Goal: Task Accomplishment & Management: Use online tool/utility

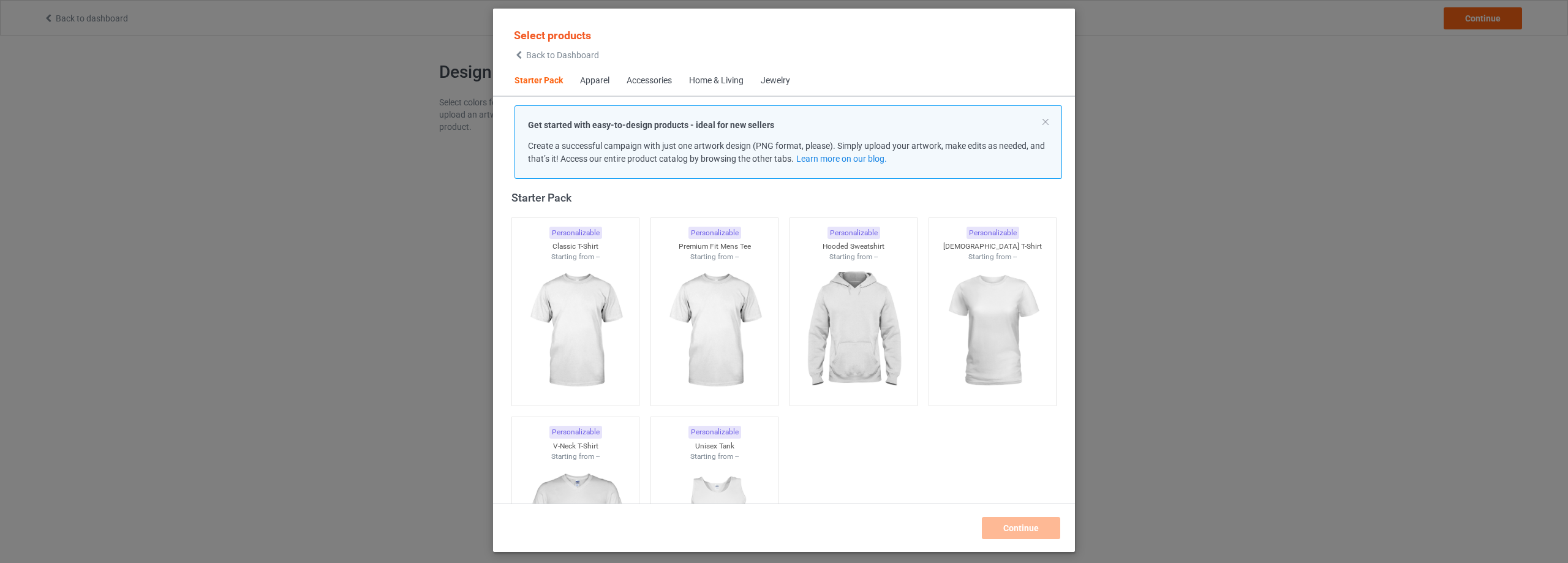
click at [728, 84] on div "Home & Living" at bounding box center [716, 81] width 55 height 12
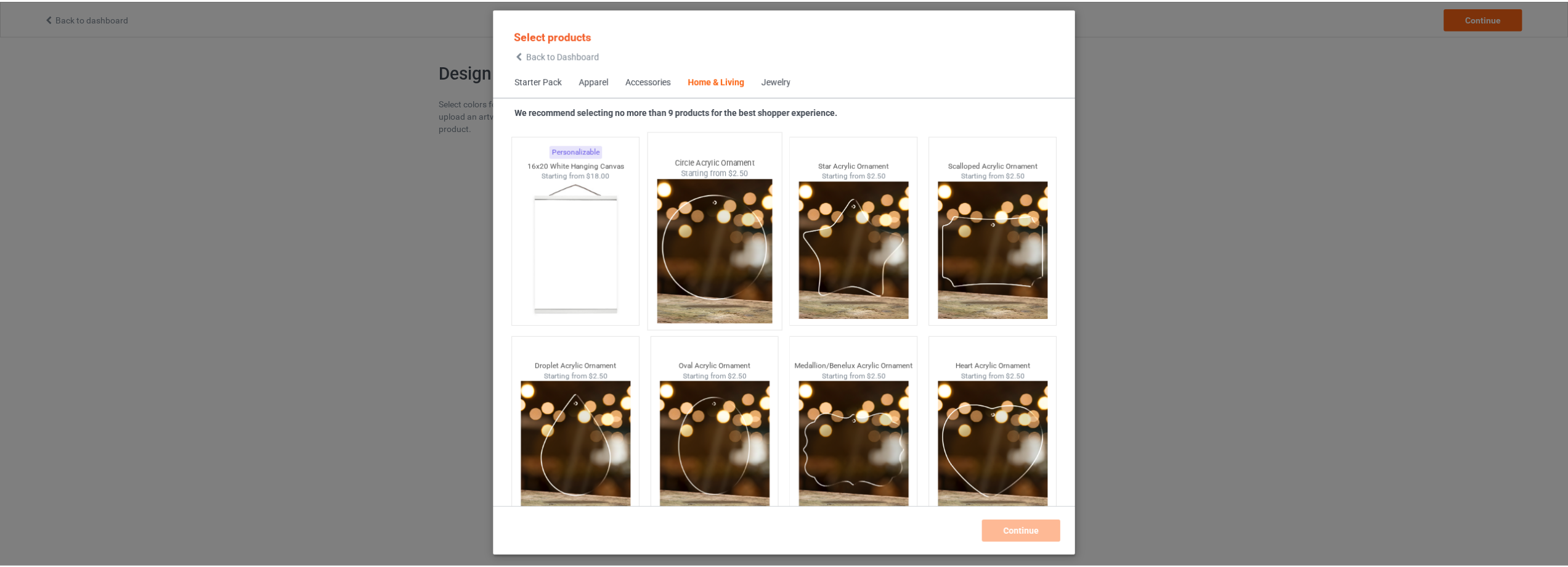
scroll to position [13035, 0]
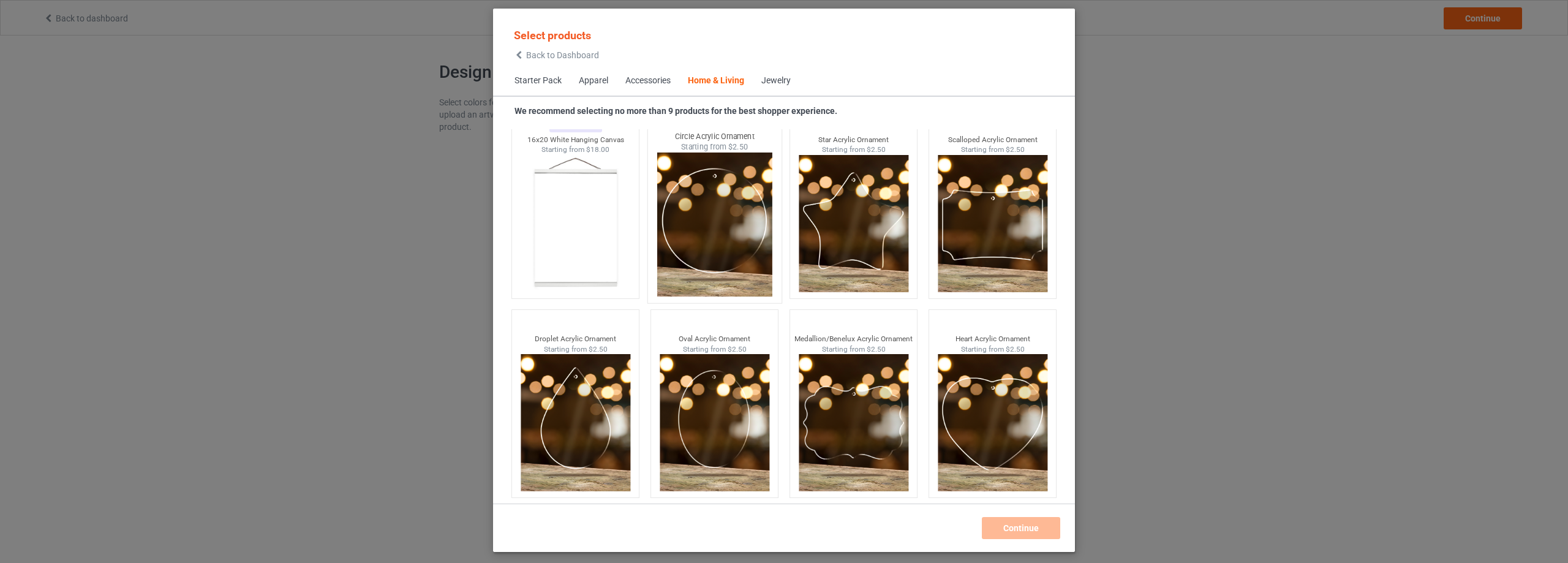
click at [721, 234] on img at bounding box center [714, 224] width 115 height 144
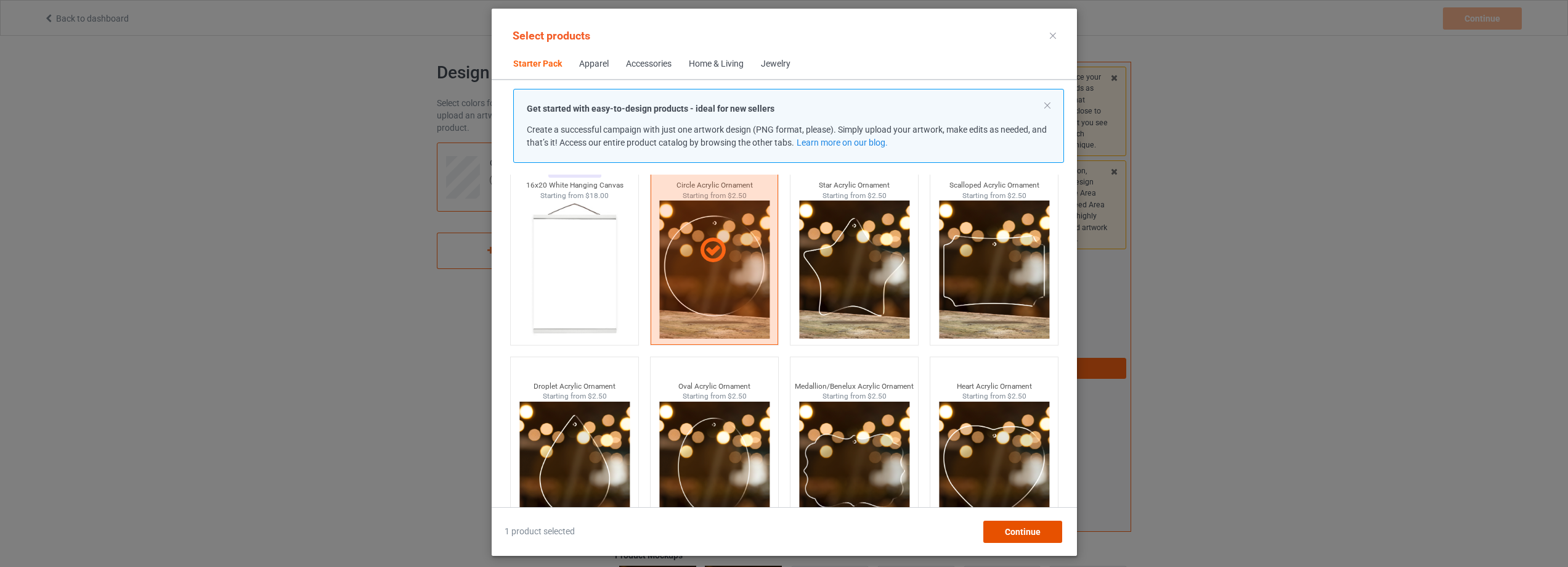
click at [1024, 528] on span "Continue" at bounding box center [1022, 531] width 36 height 10
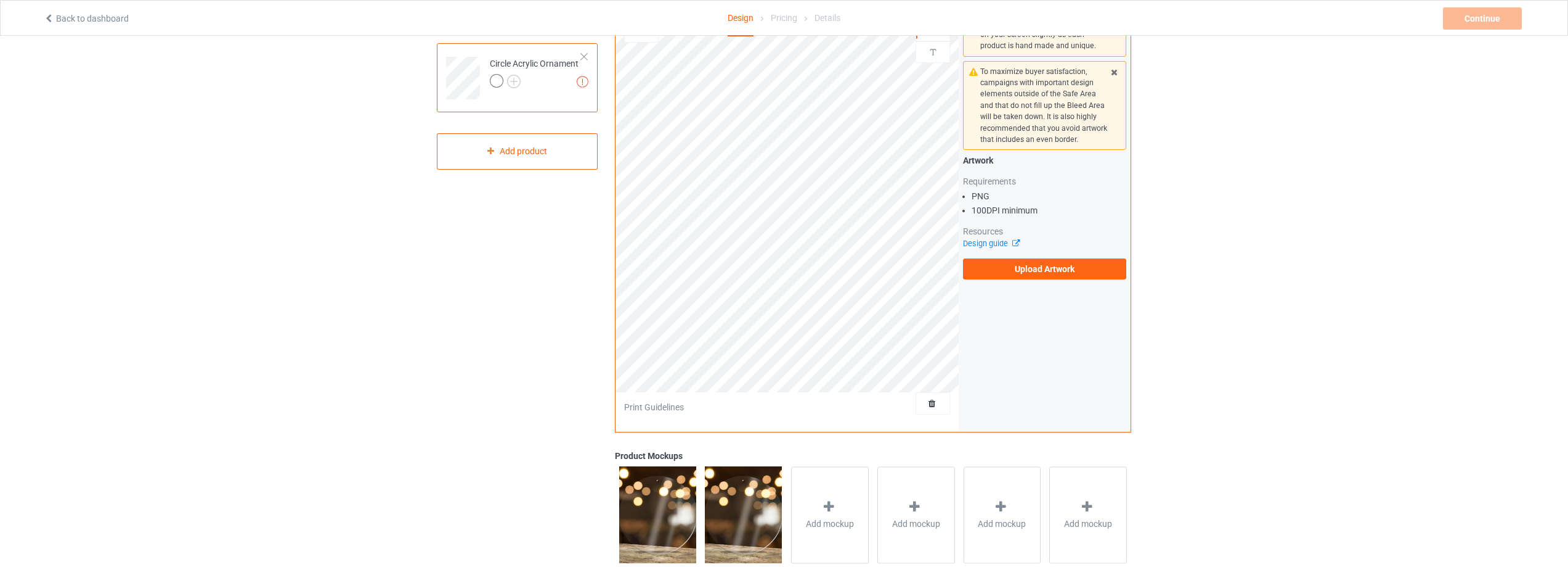
scroll to position [233, 0]
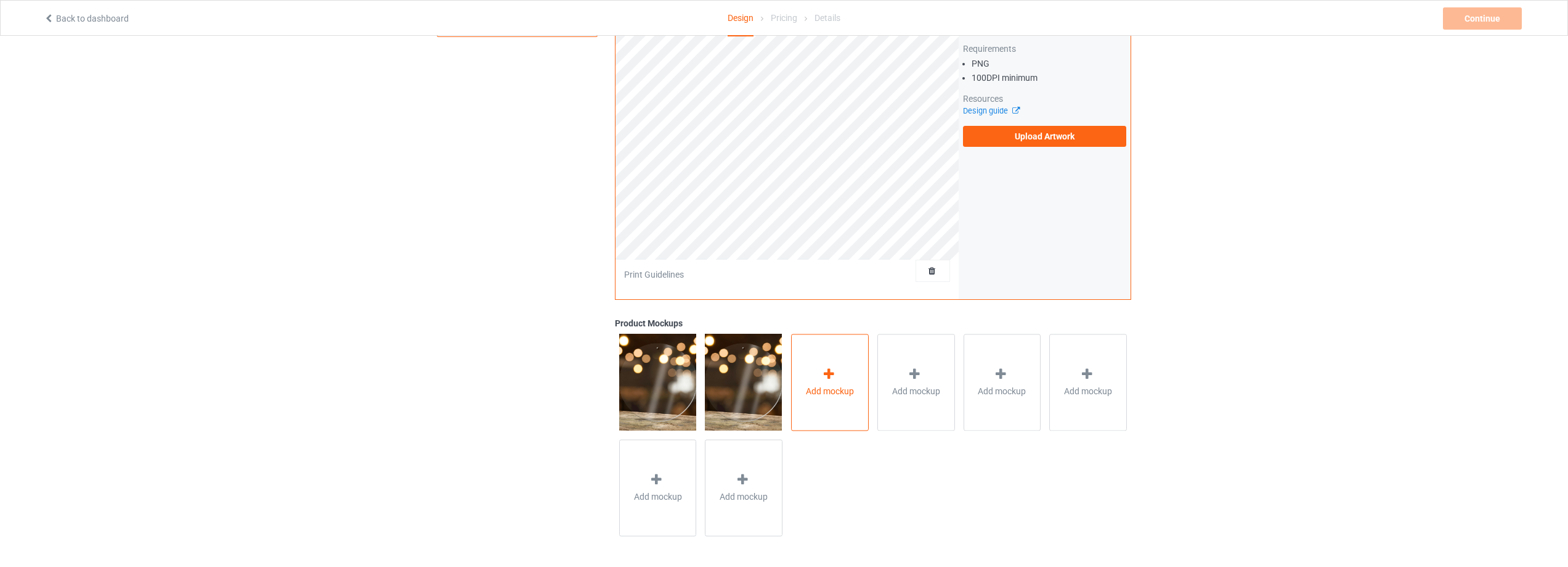
click at [801, 371] on div "Add mockup" at bounding box center [830, 382] width 78 height 97
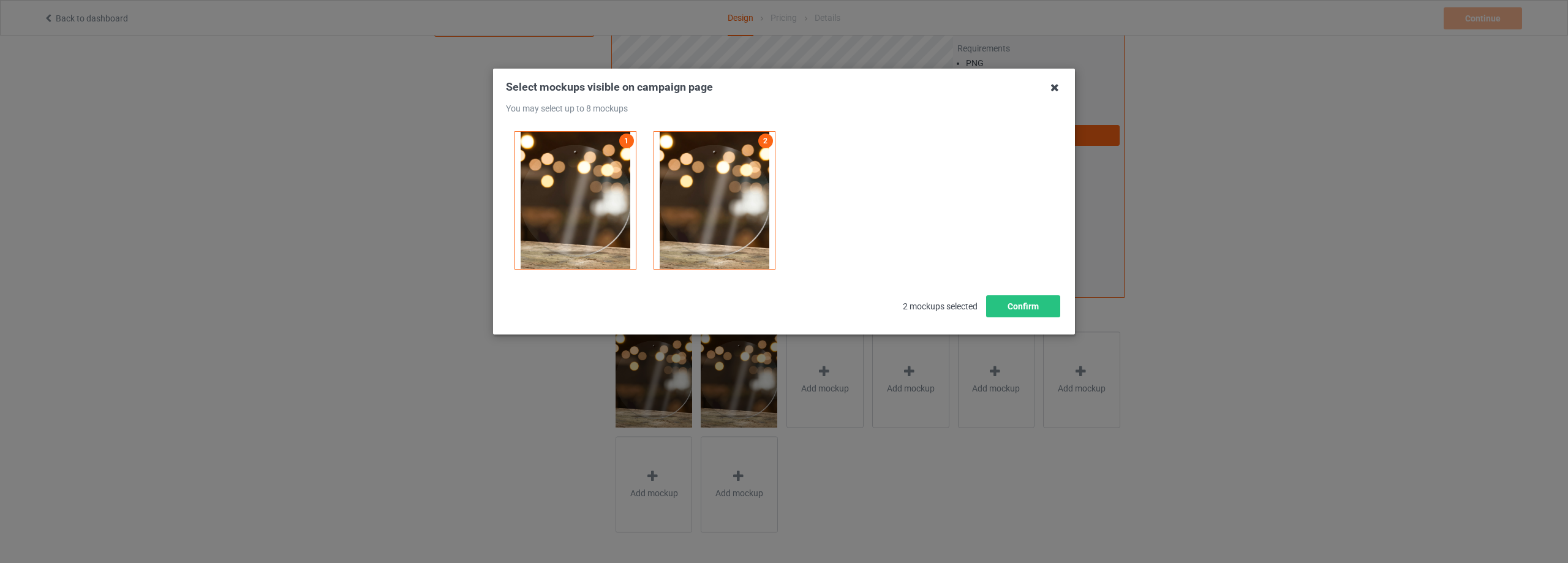
click at [1053, 91] on icon at bounding box center [1055, 87] width 19 height 19
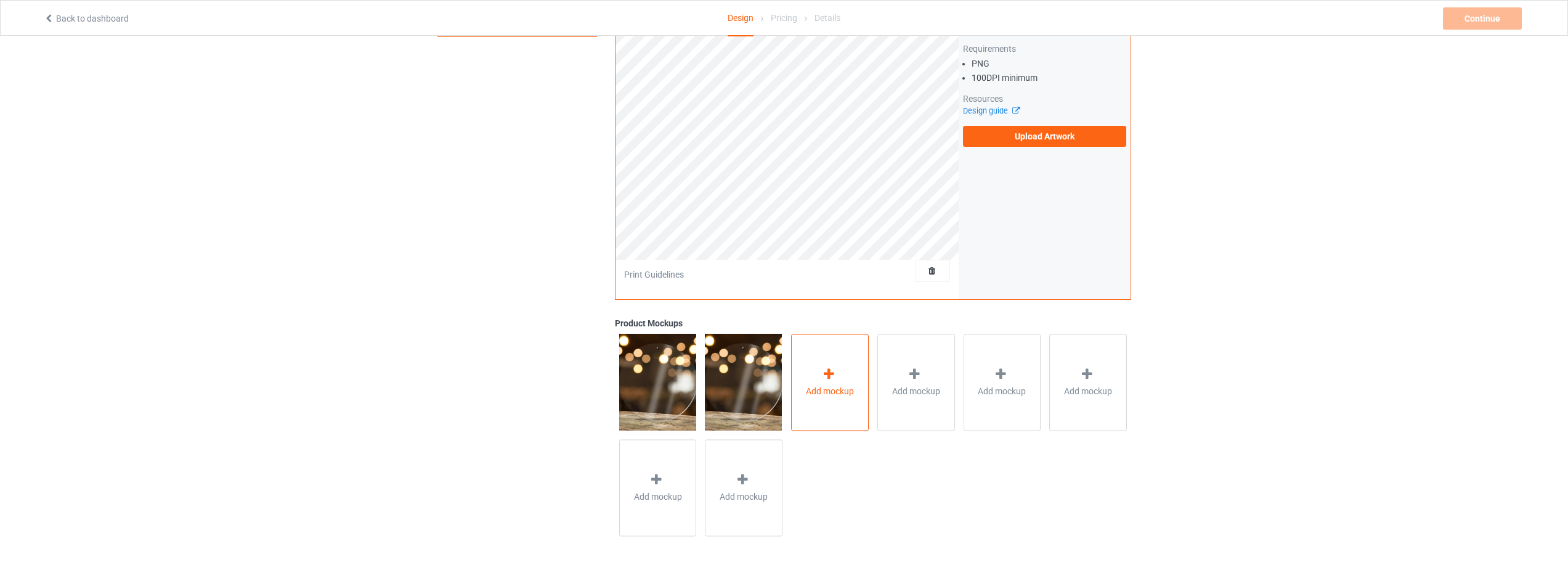
click at [830, 392] on span "Add mockup" at bounding box center [830, 391] width 48 height 12
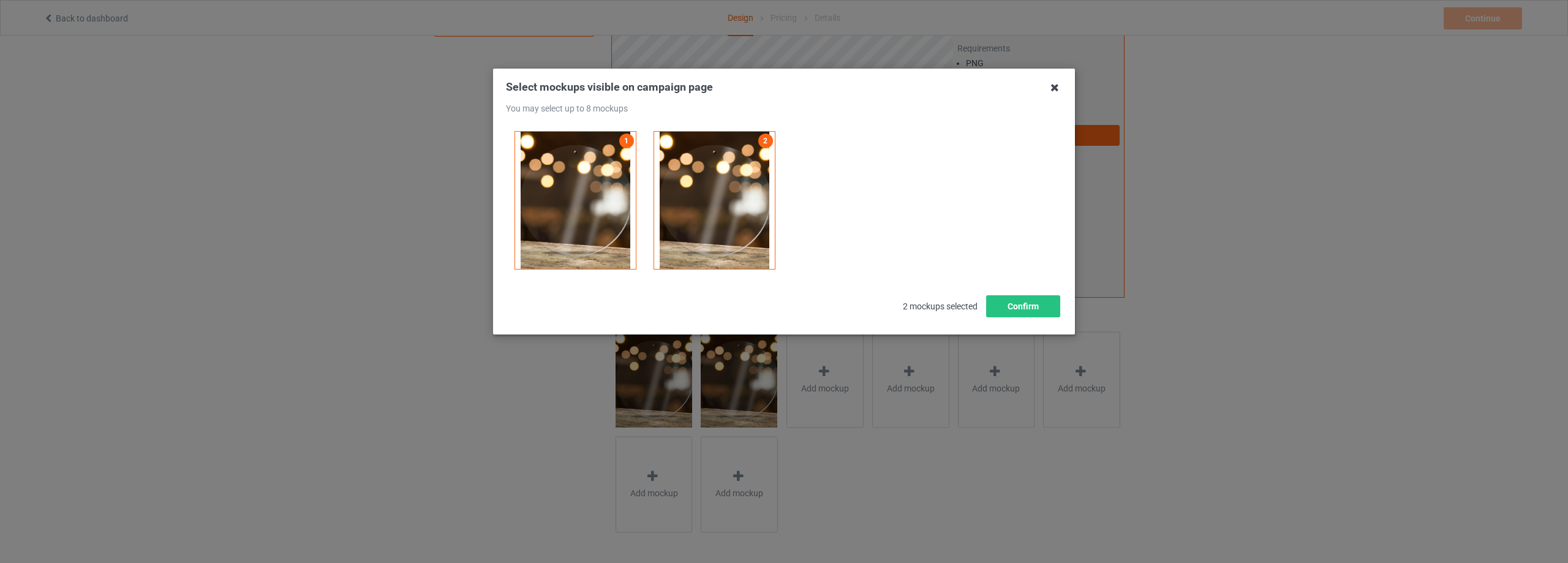
drag, startPoint x: 1055, startPoint y: 92, endPoint x: 1047, endPoint y: 99, distance: 10.6
click at [1054, 92] on icon at bounding box center [1055, 87] width 19 height 19
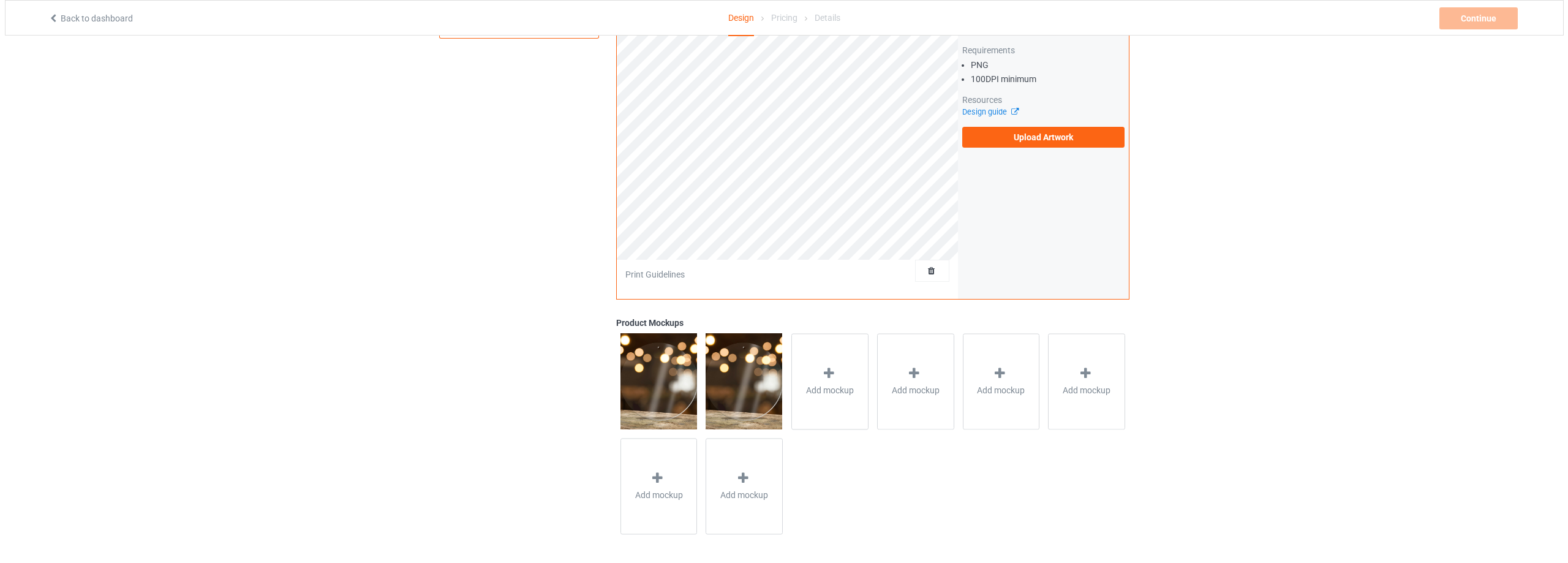
scroll to position [0, 0]
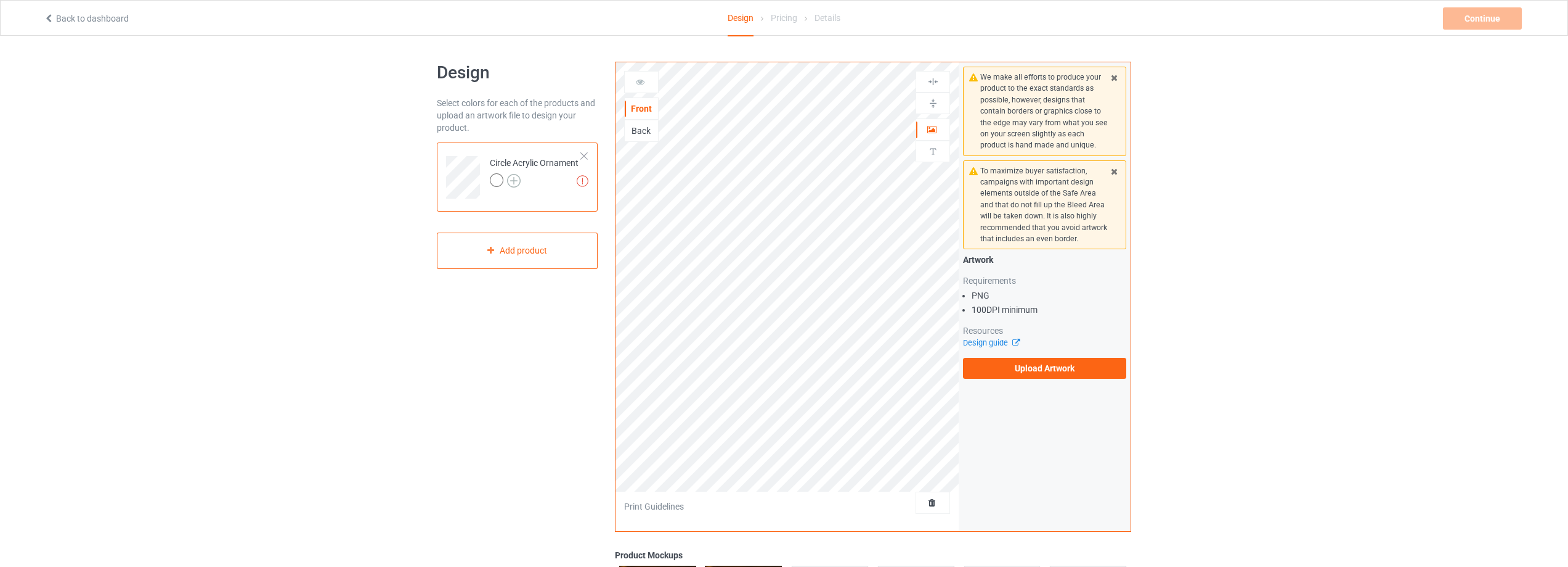
click at [515, 182] on img at bounding box center [513, 180] width 13 height 13
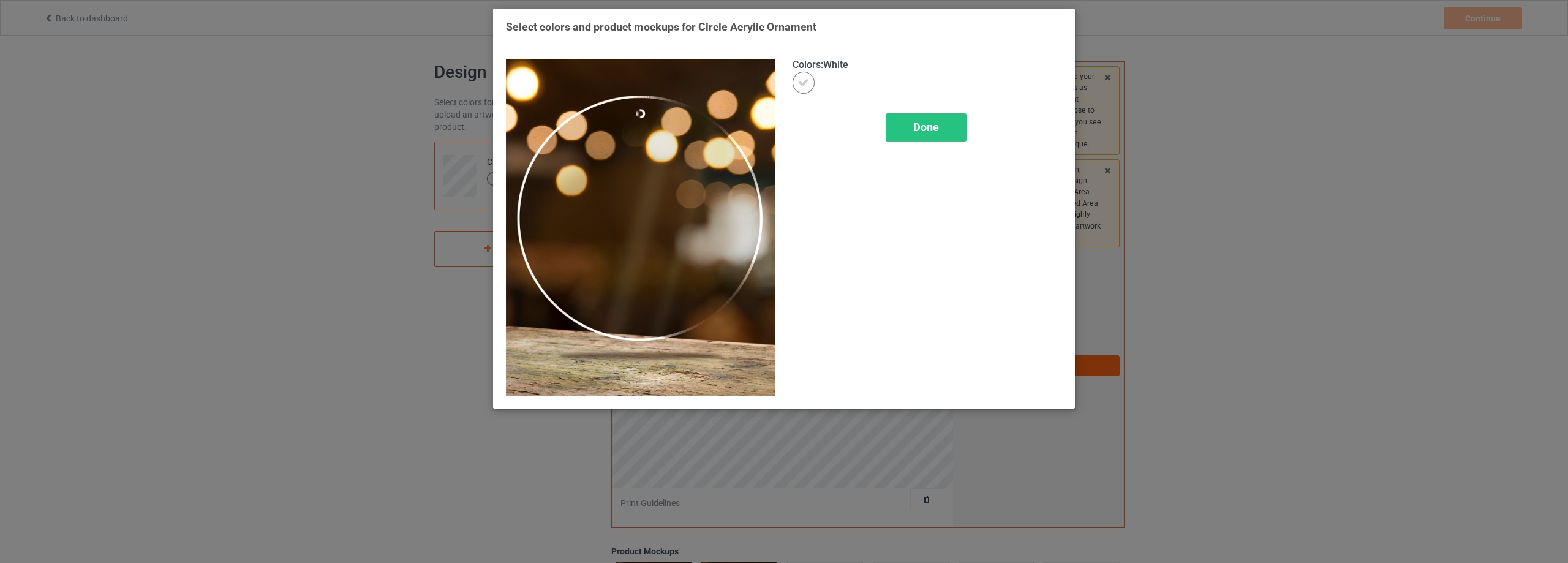
drag, startPoint x: 947, startPoint y: 131, endPoint x: 913, endPoint y: 155, distance: 41.6
click at [947, 131] on div "Done" at bounding box center [926, 127] width 81 height 28
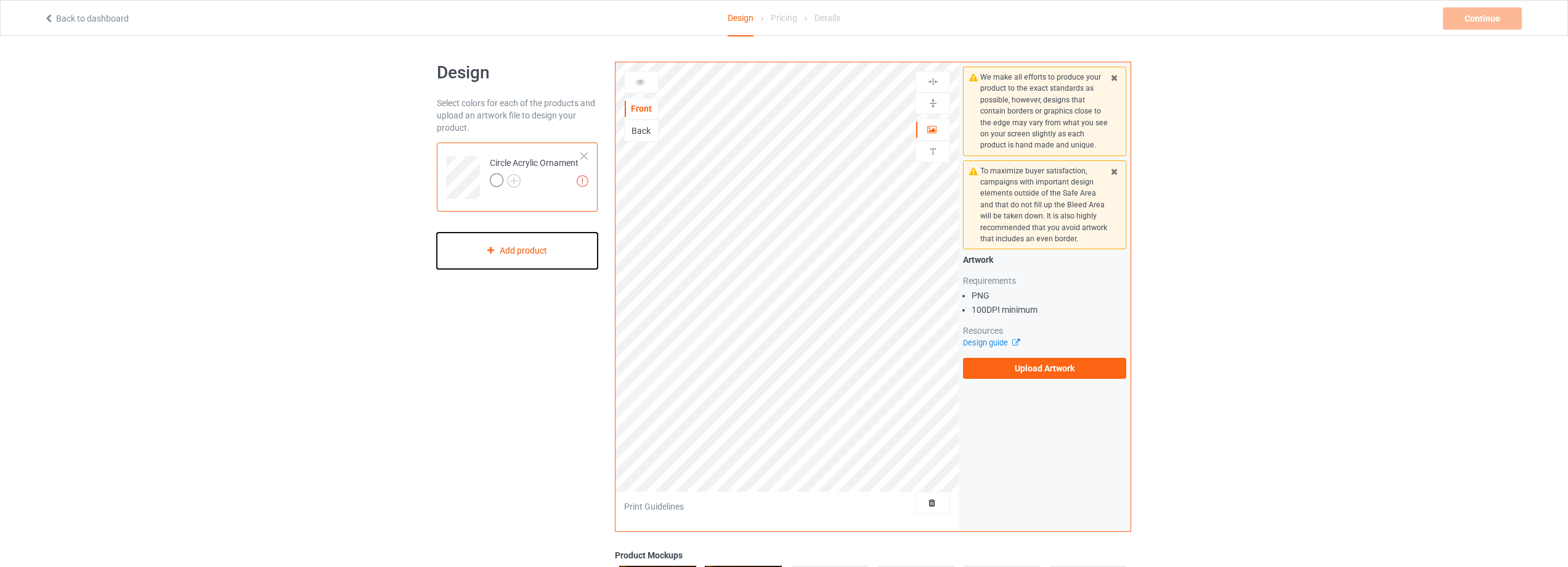
click at [528, 244] on div "Add product" at bounding box center [517, 250] width 160 height 36
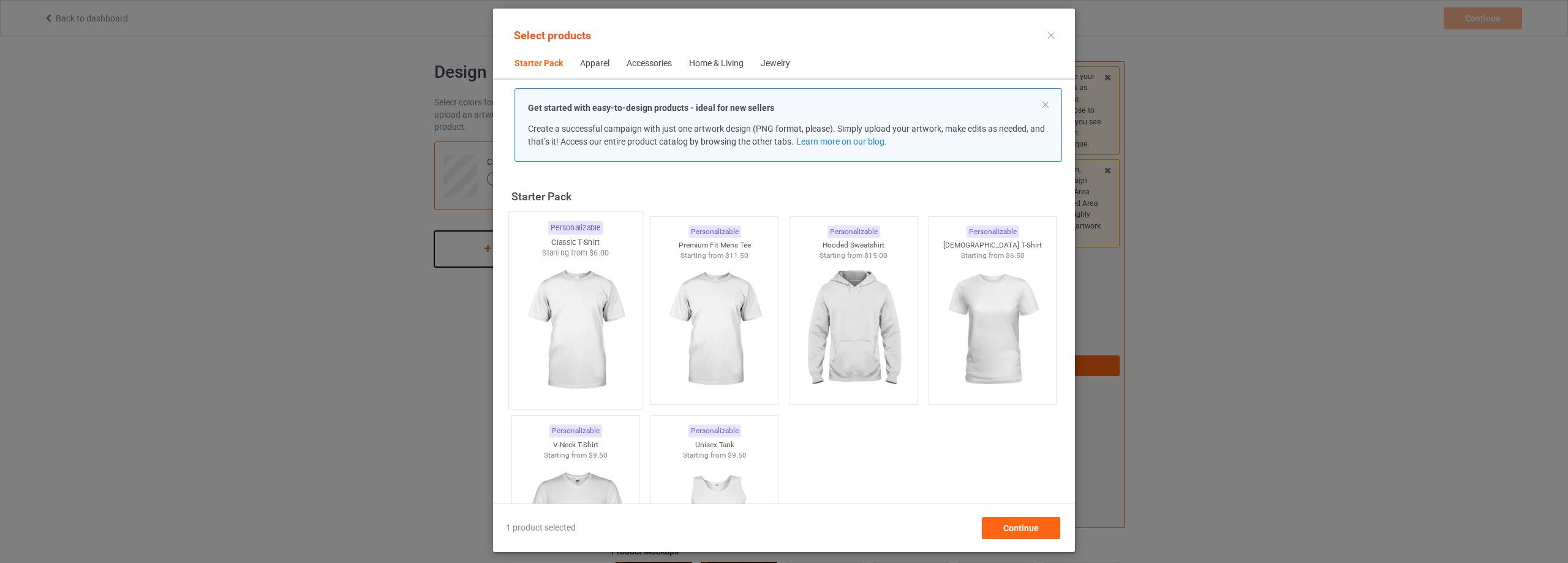
scroll to position [16, 0]
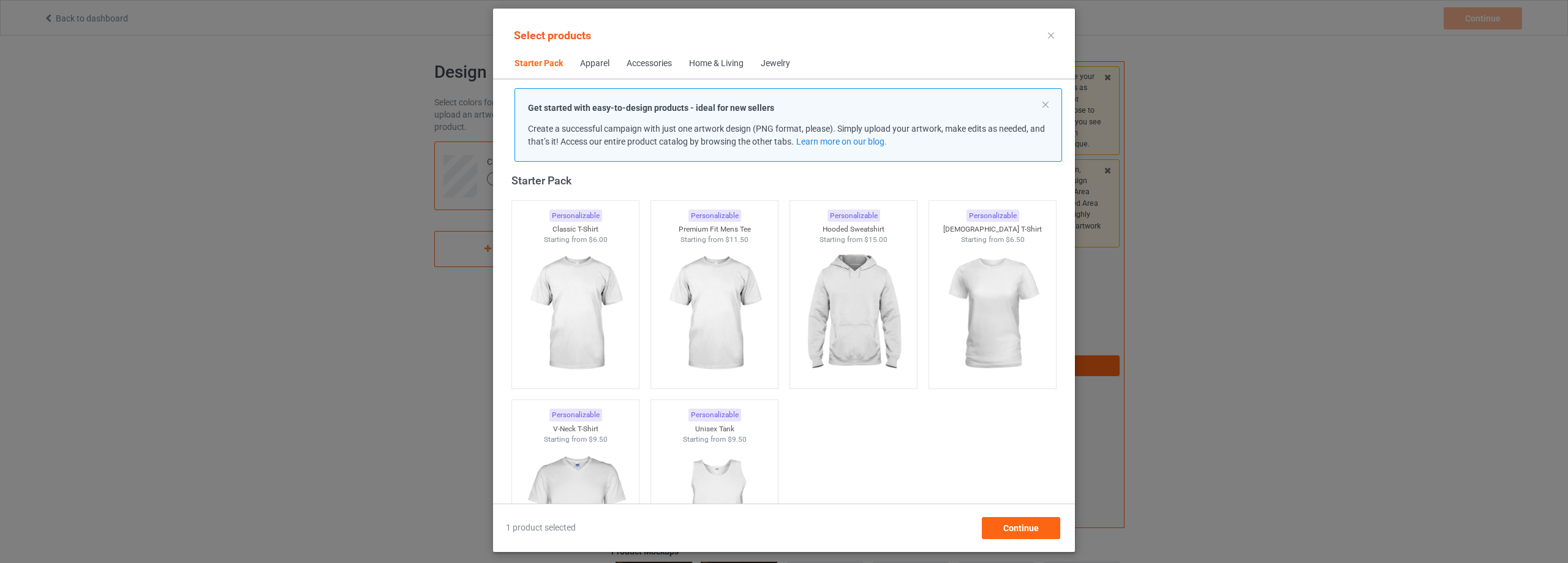
click at [777, 68] on div "Jewelry" at bounding box center [776, 64] width 30 height 12
click at [725, 64] on div "Home & Living" at bounding box center [716, 64] width 55 height 12
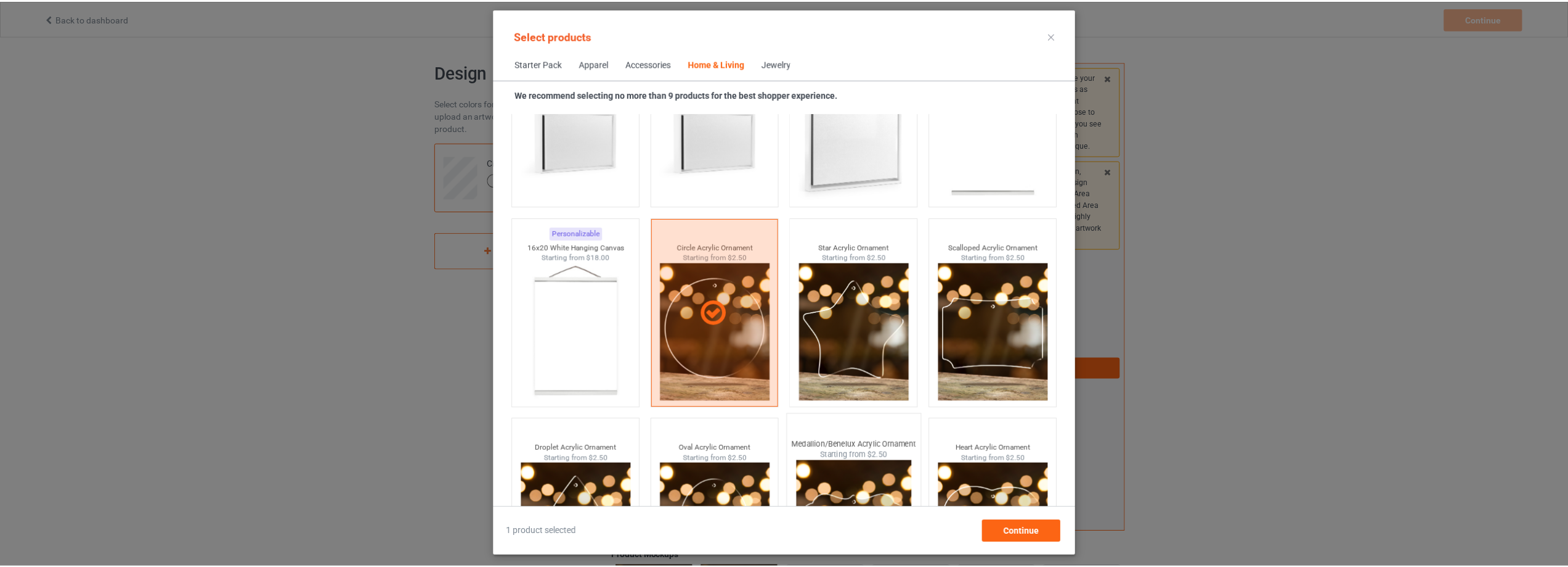
scroll to position [13017, 0]
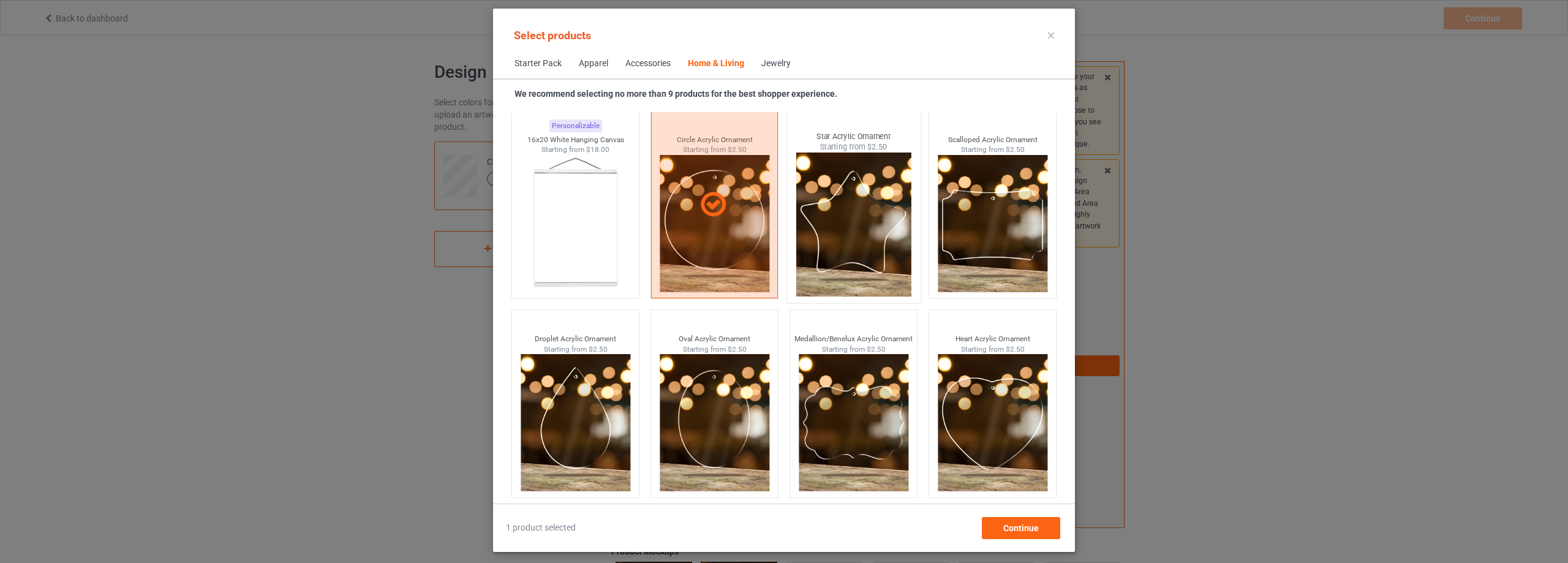
click at [857, 255] on img at bounding box center [853, 224] width 115 height 144
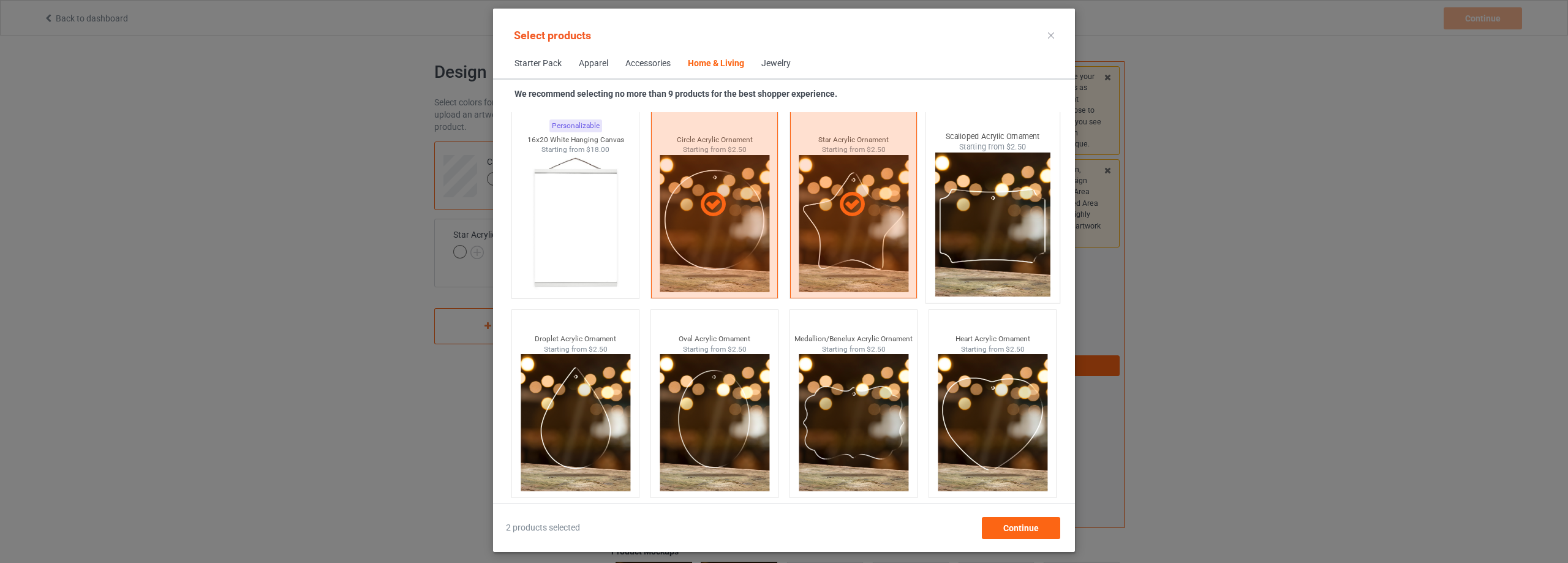
click at [974, 252] on img at bounding box center [992, 224] width 115 height 144
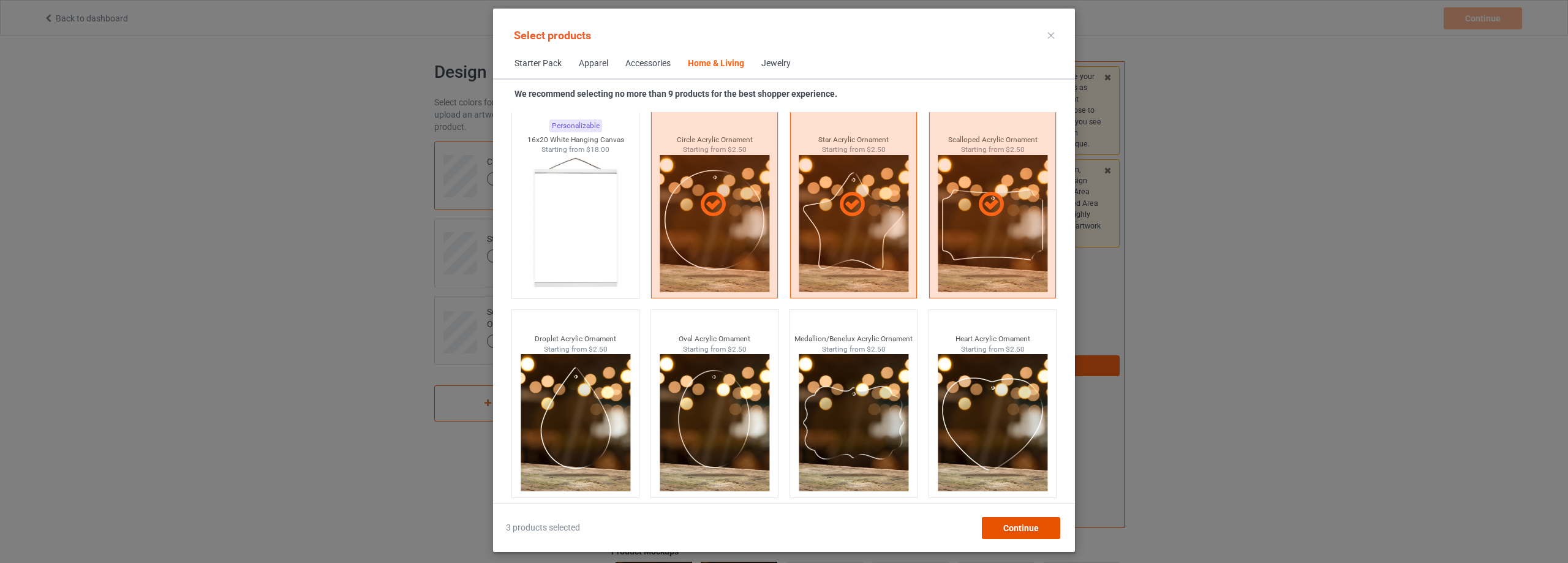
click at [1042, 521] on div "Continue" at bounding box center [1021, 527] width 78 height 22
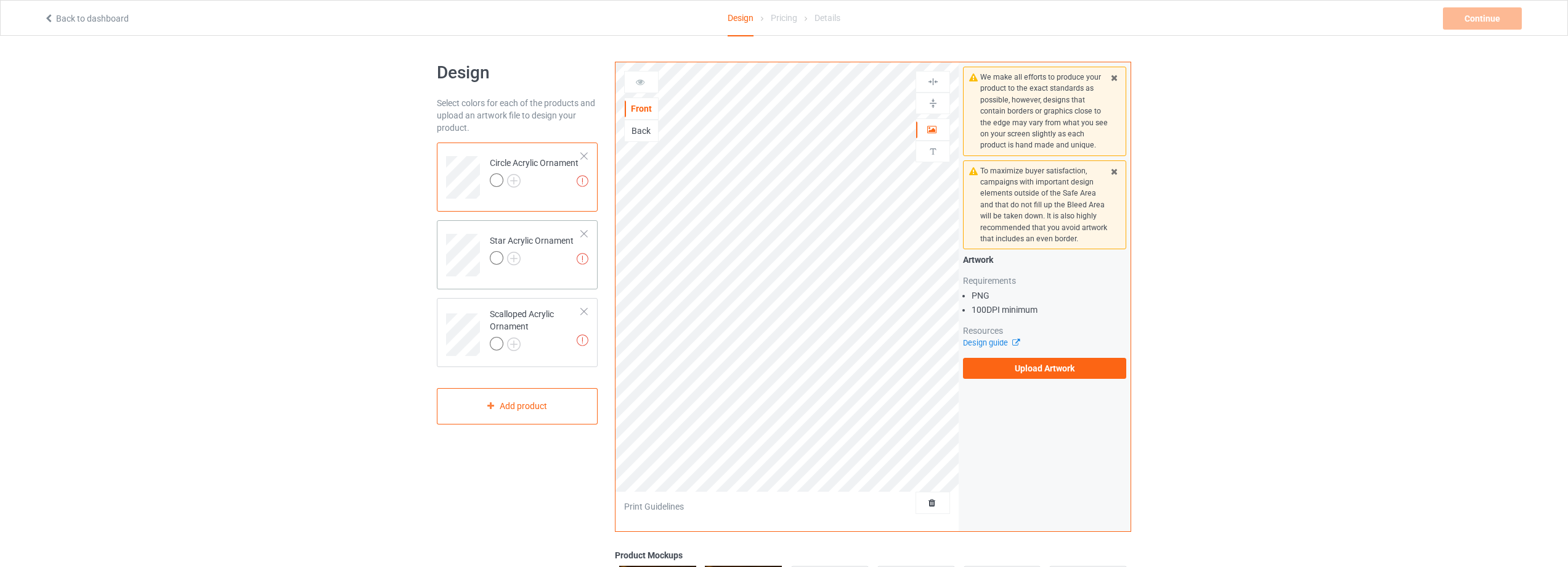
click at [550, 254] on div at bounding box center [532, 260] width 84 height 18
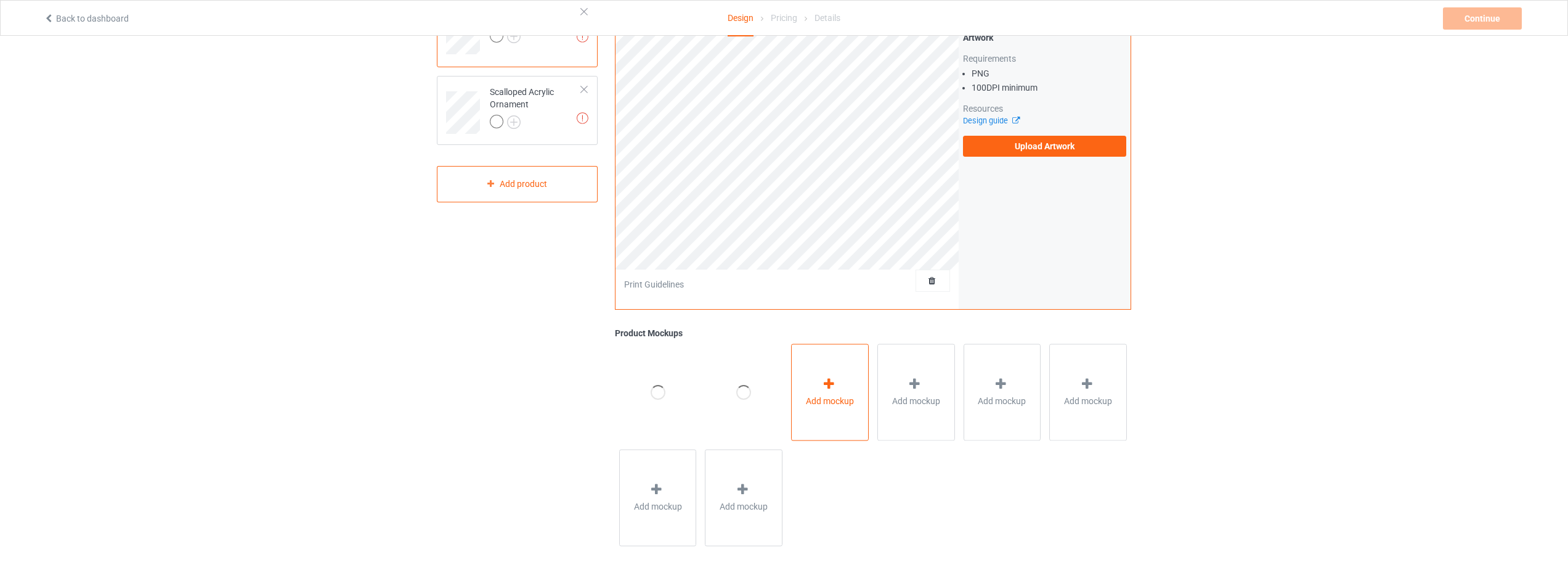
scroll to position [233, 0]
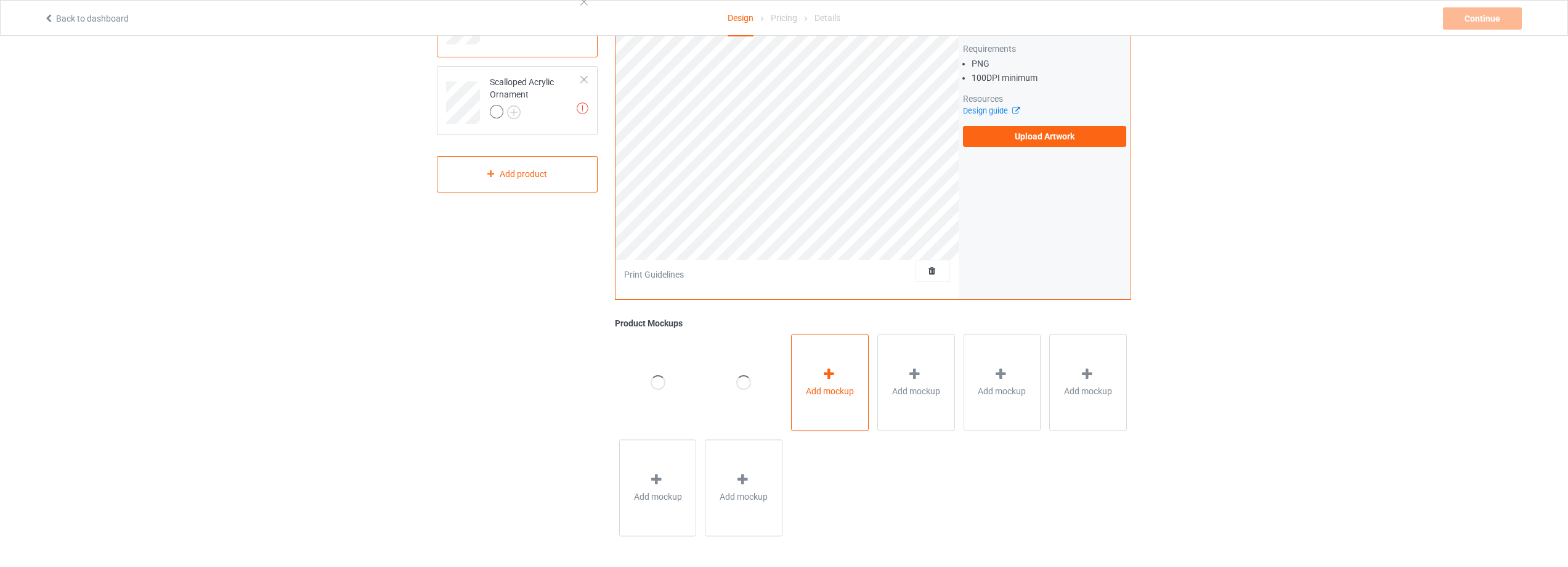
click at [857, 382] on div "Add mockup" at bounding box center [830, 382] width 78 height 97
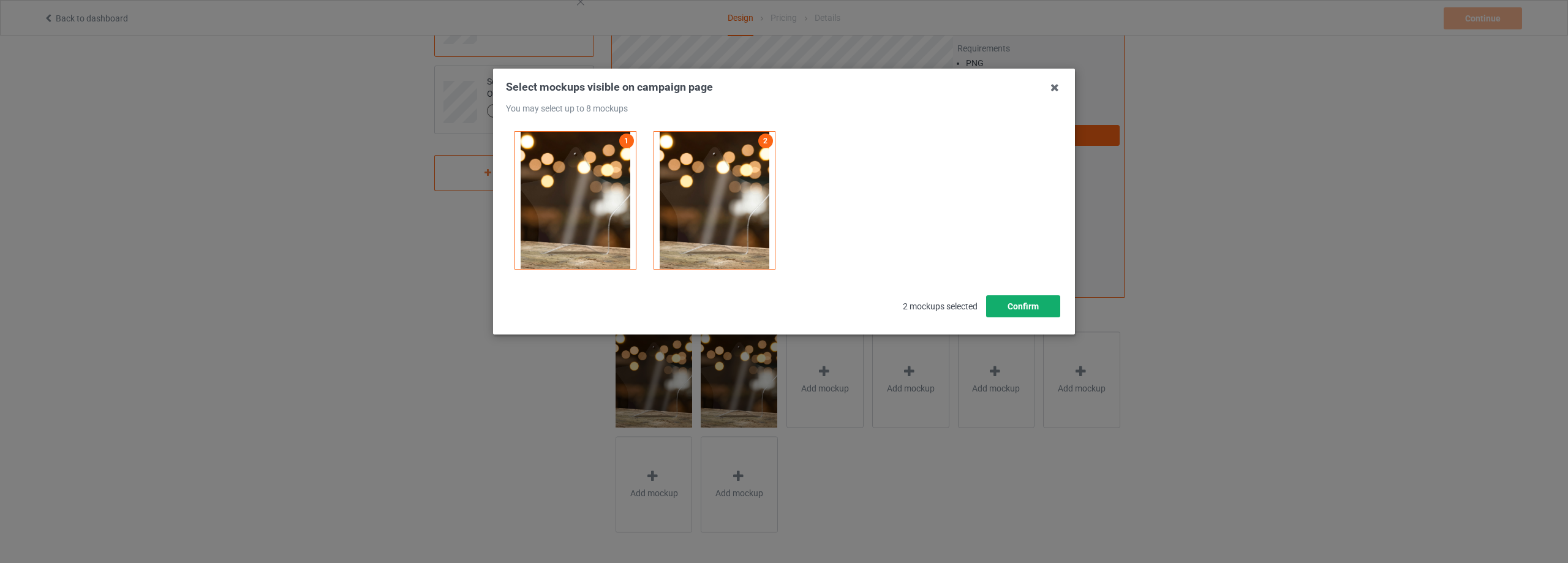
click at [1020, 302] on button "Confirm" at bounding box center [1022, 306] width 74 height 22
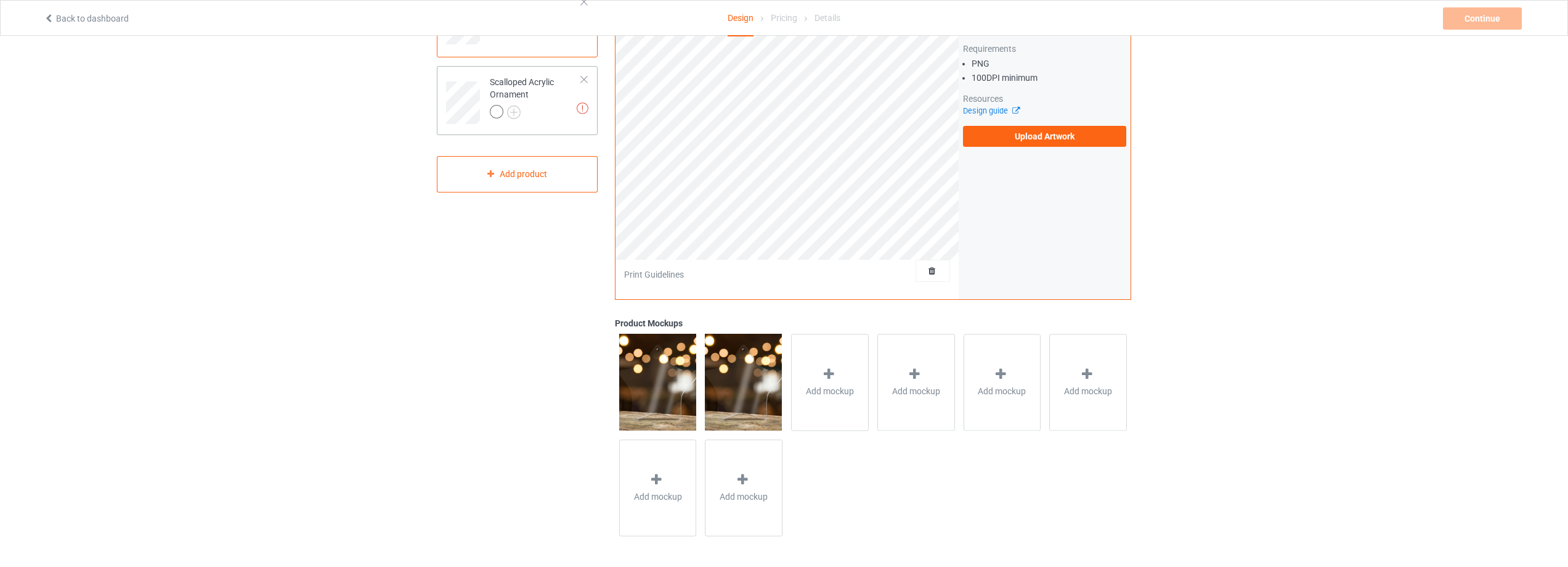
click at [554, 109] on div at bounding box center [536, 113] width 92 height 18
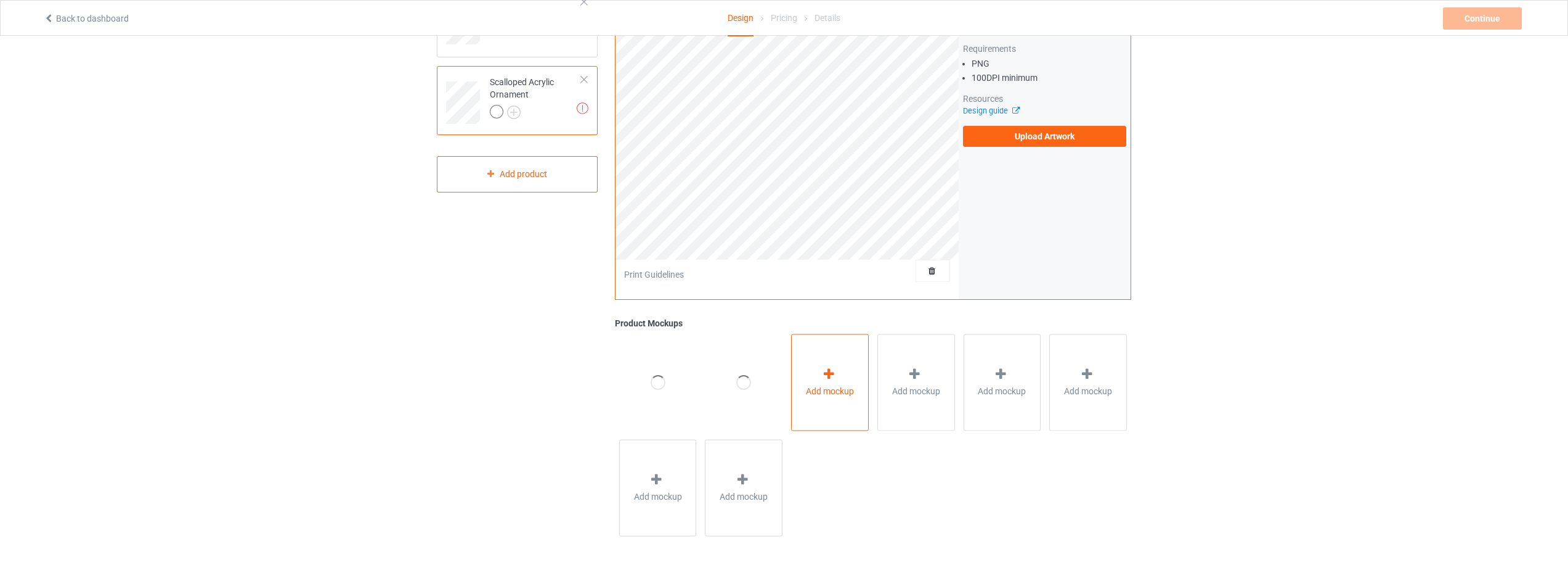
click at [815, 359] on div "Add mockup" at bounding box center [830, 382] width 78 height 97
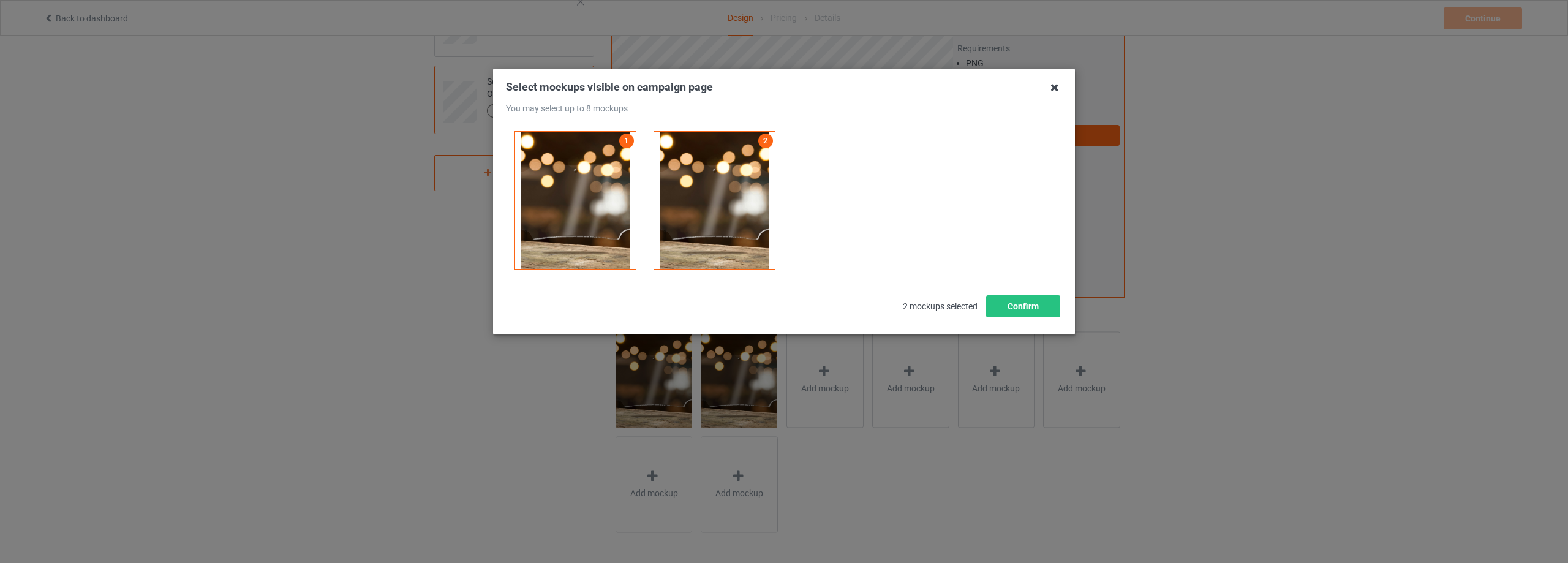
click at [1057, 90] on icon at bounding box center [1055, 87] width 19 height 19
